Goal: Navigation & Orientation: Find specific page/section

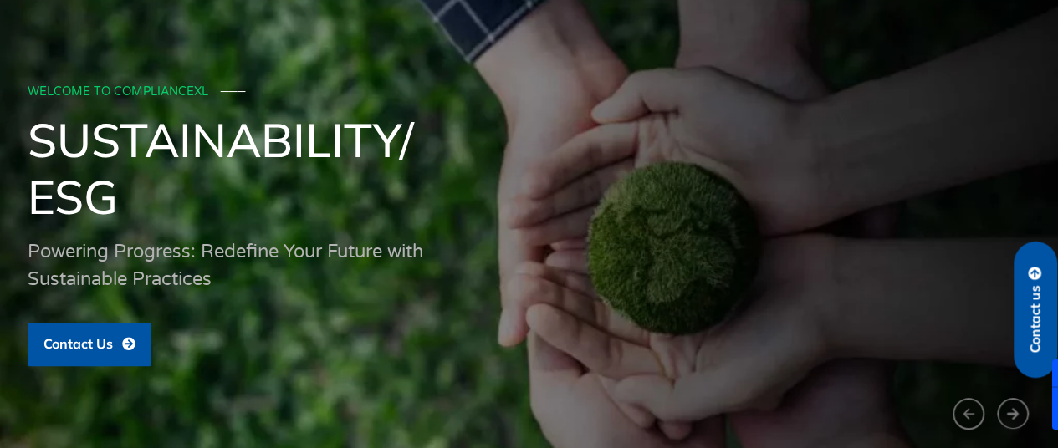
scroll to position [84, 0]
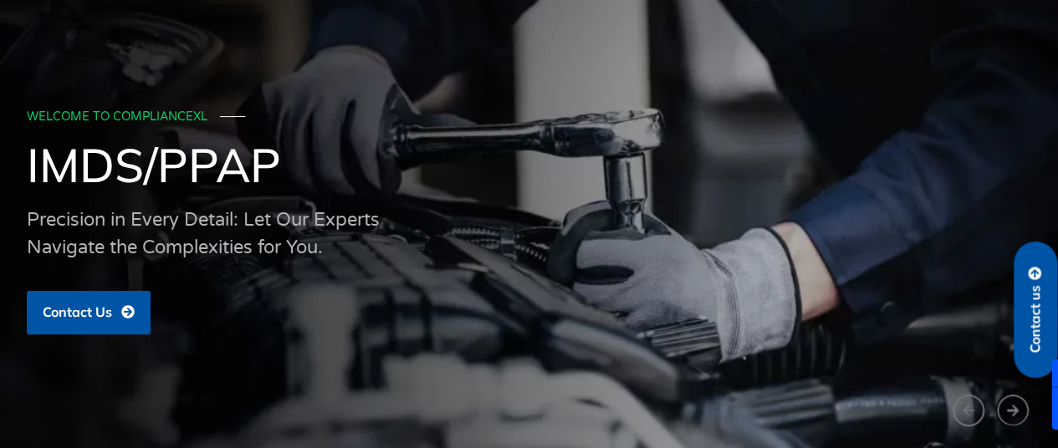
drag, startPoint x: 505, startPoint y: 180, endPoint x: 904, endPoint y: 225, distance: 401.5
click at [904, 225] on div "WELCOME TO COMPLIANCEXL ─── IMDS/PPAP Precision in Every Detail: Let Our Expert…" at bounding box center [529, 220] width 1004 height 247
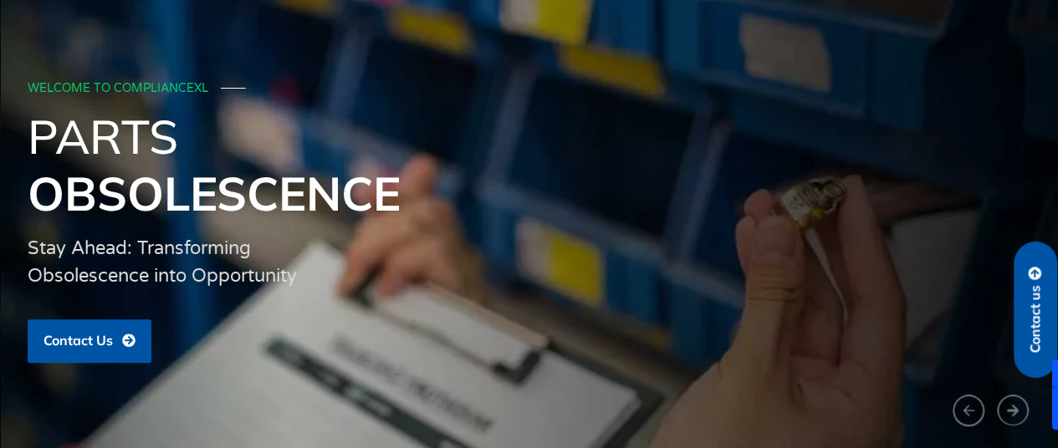
drag, startPoint x: 580, startPoint y: 166, endPoint x: 951, endPoint y: 141, distance: 371.3
click at [951, 141] on h1 "Parts Obsolescence" at bounding box center [530, 165] width 1004 height 114
click at [969, 411] on button "‹" at bounding box center [969, 411] width 32 height 33
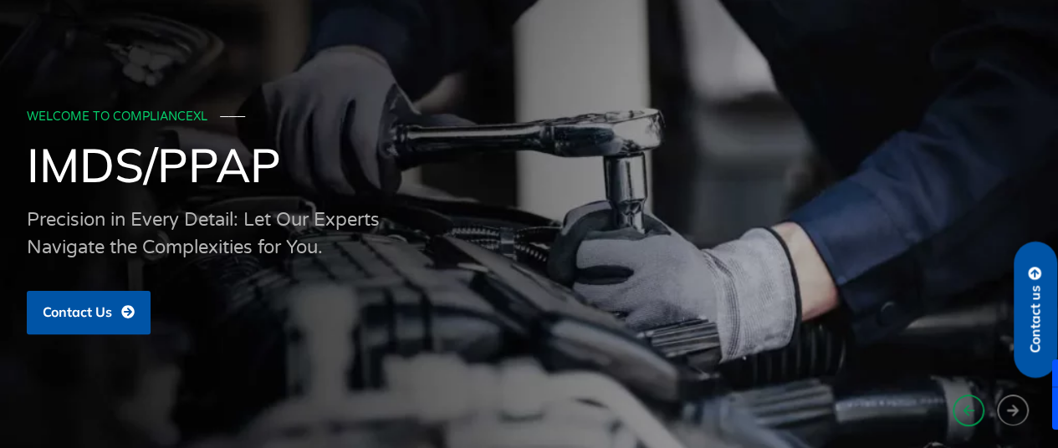
click at [969, 411] on button "‹" at bounding box center [969, 411] width 32 height 33
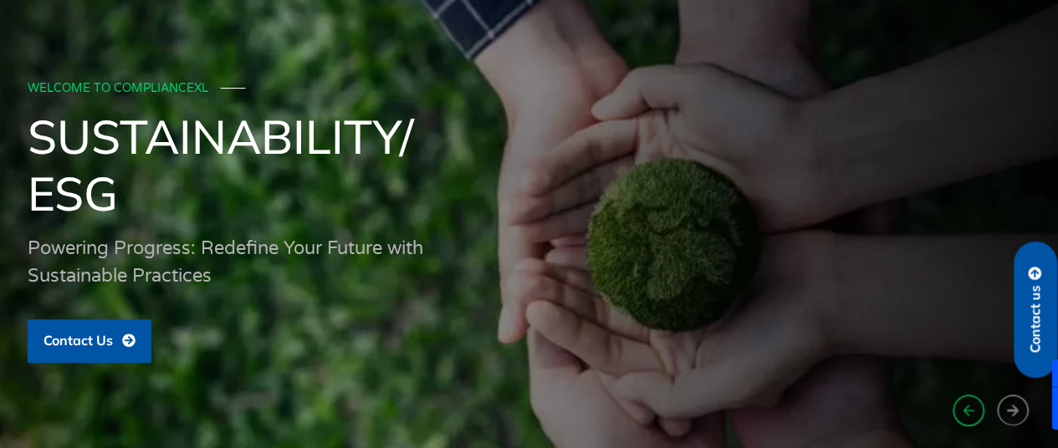
click at [970, 412] on button "‹" at bounding box center [969, 411] width 32 height 33
